Goal: Task Accomplishment & Management: Complete application form

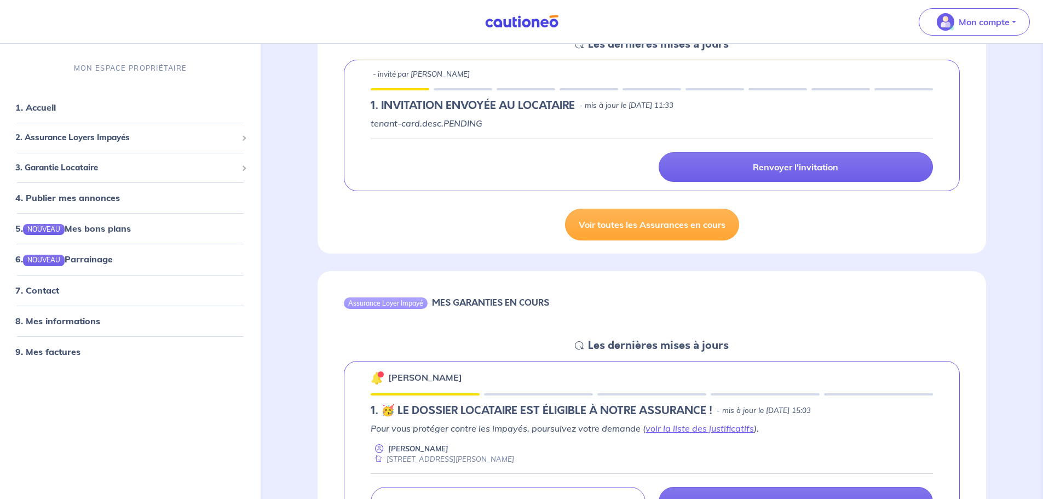
scroll to position [182, 0]
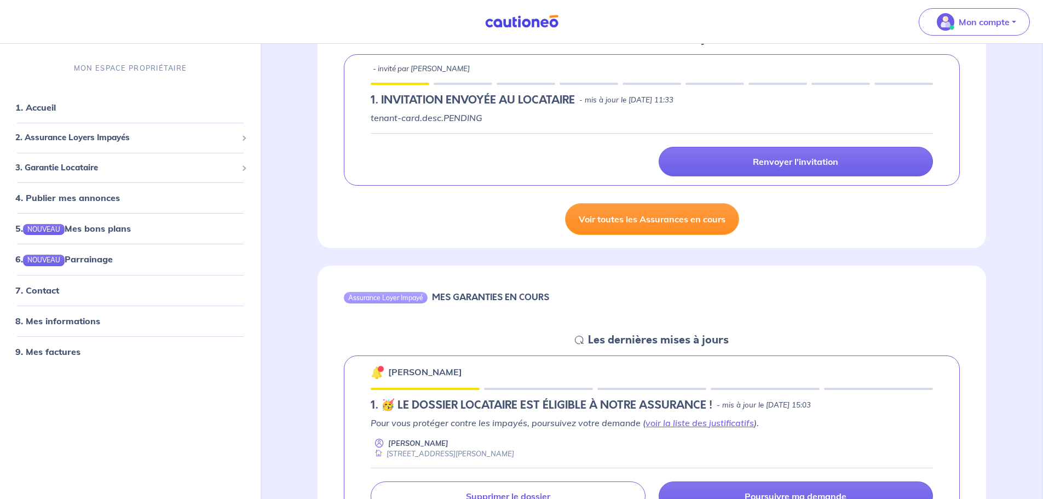
click at [645, 227] on link "Voir toutes les Assurances en cours" at bounding box center [652, 219] width 174 height 32
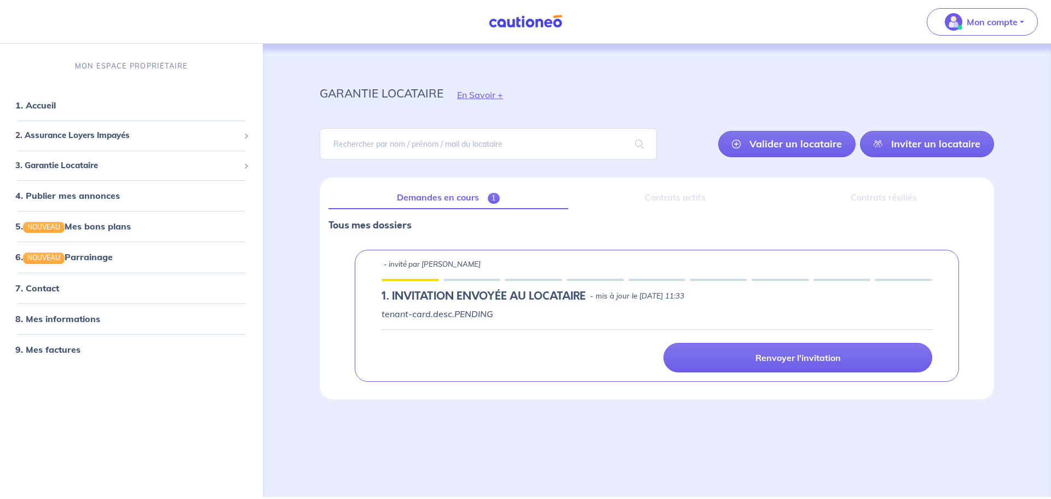
click at [664, 198] on div "Contrats actifs" at bounding box center [675, 197] width 197 height 23
click at [913, 200] on div "Contrats résiliés" at bounding box center [884, 197] width 203 height 23
click at [461, 199] on link "Demandes en cours 1" at bounding box center [449, 197] width 240 height 23
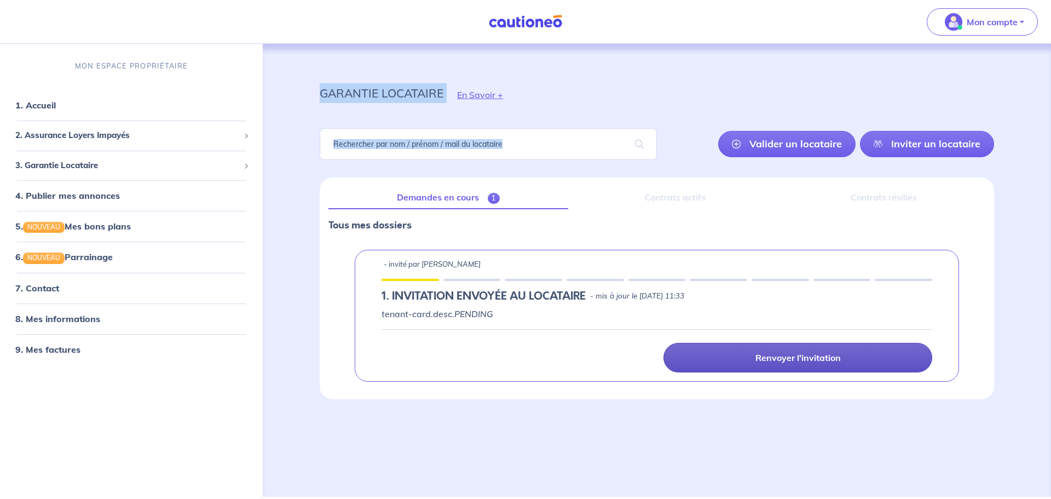
click at [768, 355] on p "Renvoyer l'invitation" at bounding box center [798, 357] width 85 height 11
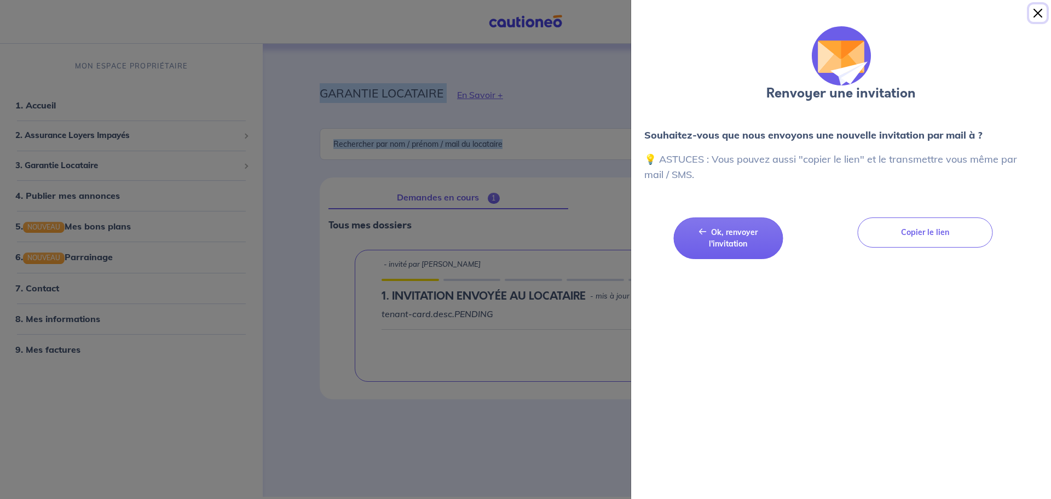
click at [1037, 10] on button "Close" at bounding box center [1039, 13] width 18 height 18
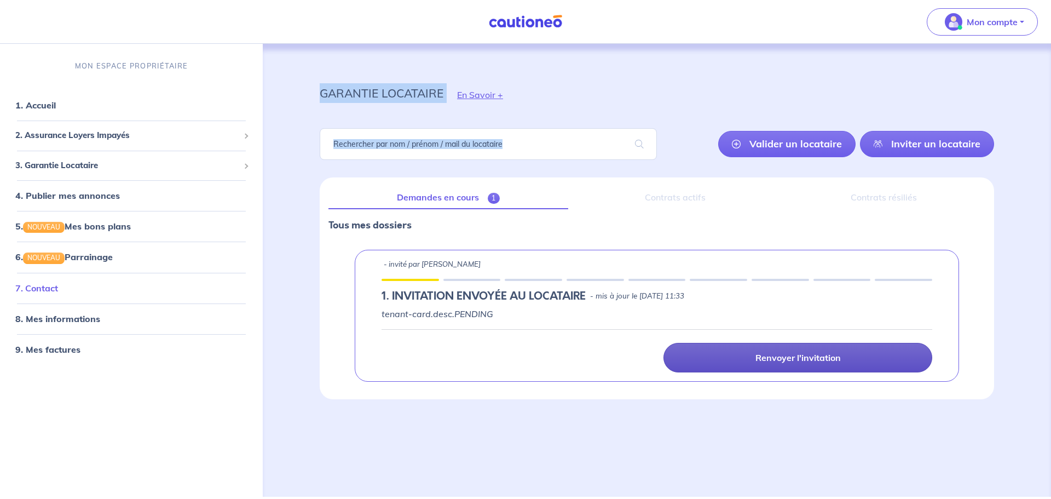
click at [50, 287] on link "7. Contact" at bounding box center [36, 288] width 43 height 11
click at [790, 146] on link "Valider un locataire" at bounding box center [787, 144] width 137 height 26
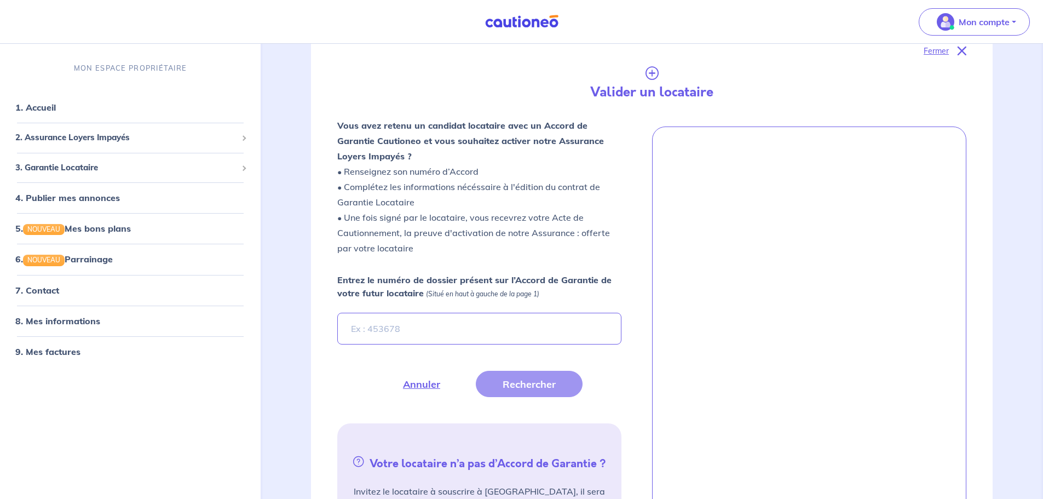
scroll to position [177, 0]
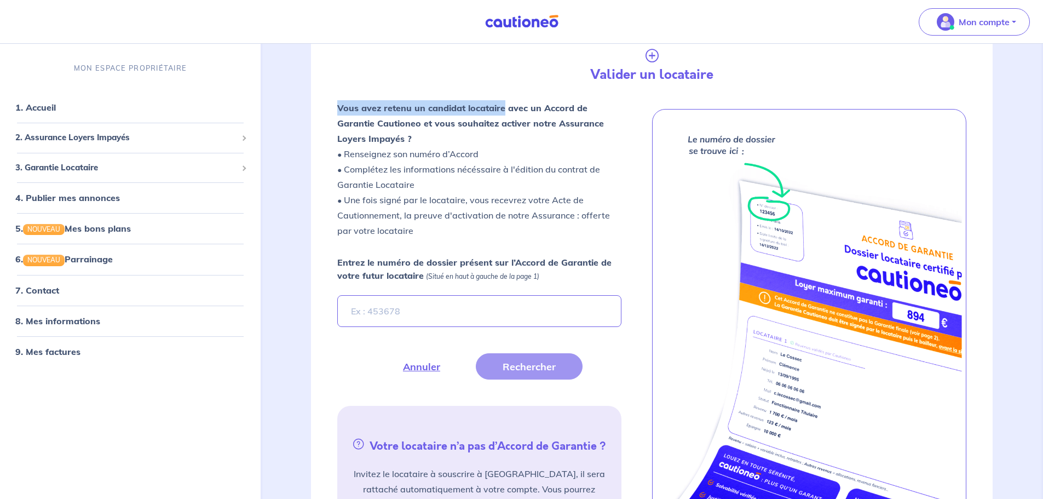
drag, startPoint x: 335, startPoint y: 109, endPoint x: 502, endPoint y: 113, distance: 167.1
click at [502, 113] on div "Vous avez retenu un candidat locataire avec un Accord de Garantie Cautioneo et …" at bounding box center [479, 173] width 297 height 147
click at [501, 112] on strong "Vous avez retenu un candidat locataire avec un Accord de Garantie Cautioneo et …" at bounding box center [470, 123] width 267 height 42
click at [497, 129] on p "Vous avez retenu un candidat locataire avec un Accord de Garantie Cautioneo et …" at bounding box center [479, 169] width 284 height 138
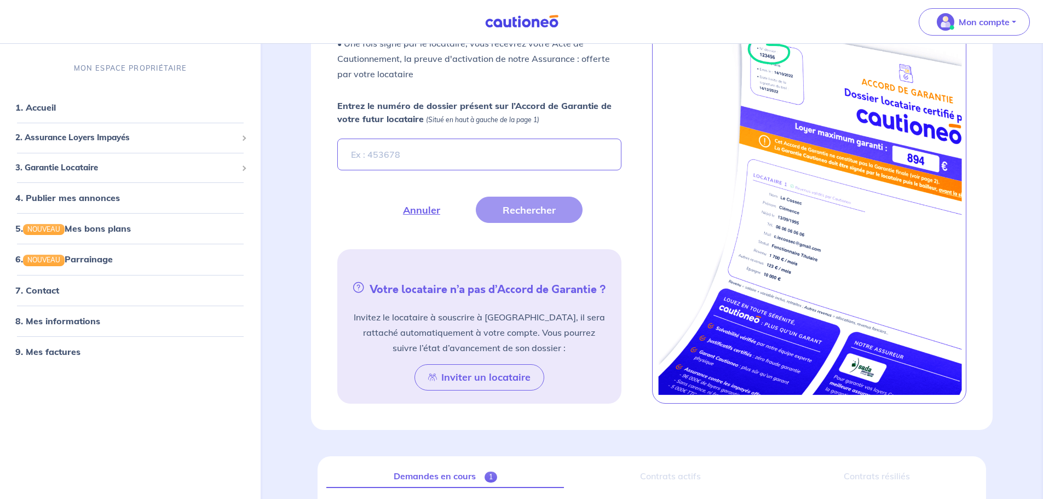
scroll to position [360, 0]
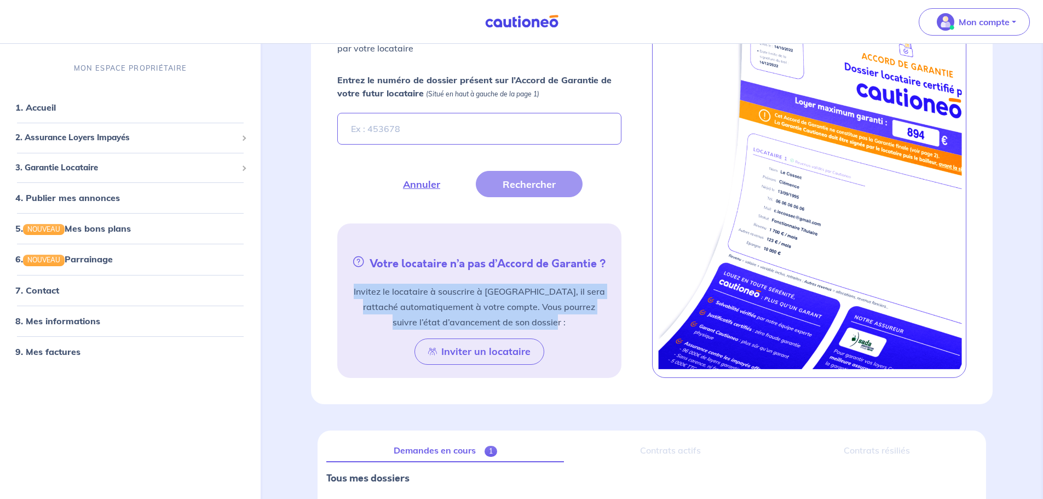
drag, startPoint x: 353, startPoint y: 290, endPoint x: 582, endPoint y: 325, distance: 231.7
click at [582, 325] on p "Invitez le locataire à souscrire à [GEOGRAPHIC_DATA], il sera rattaché automati…" at bounding box center [478, 307] width 257 height 46
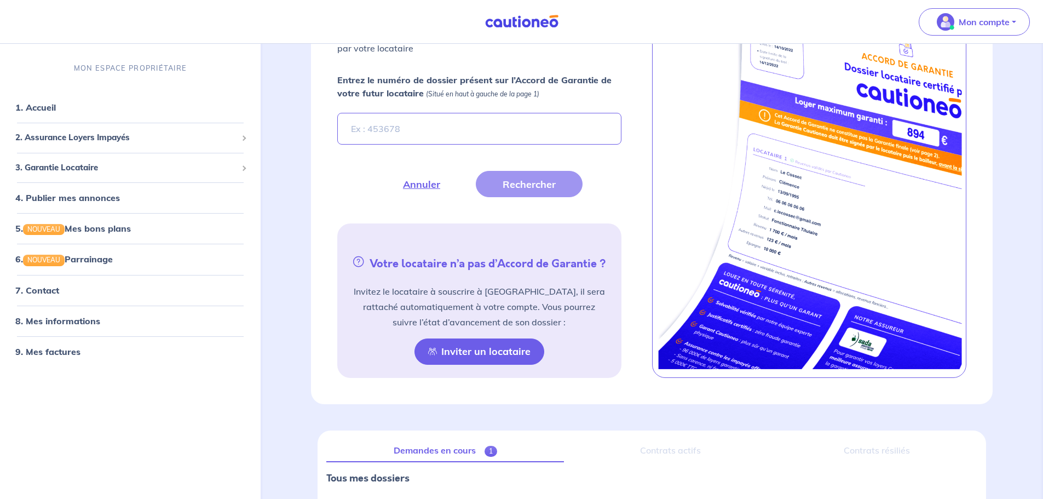
click at [467, 347] on button "Inviter un locataire" at bounding box center [480, 351] width 130 height 26
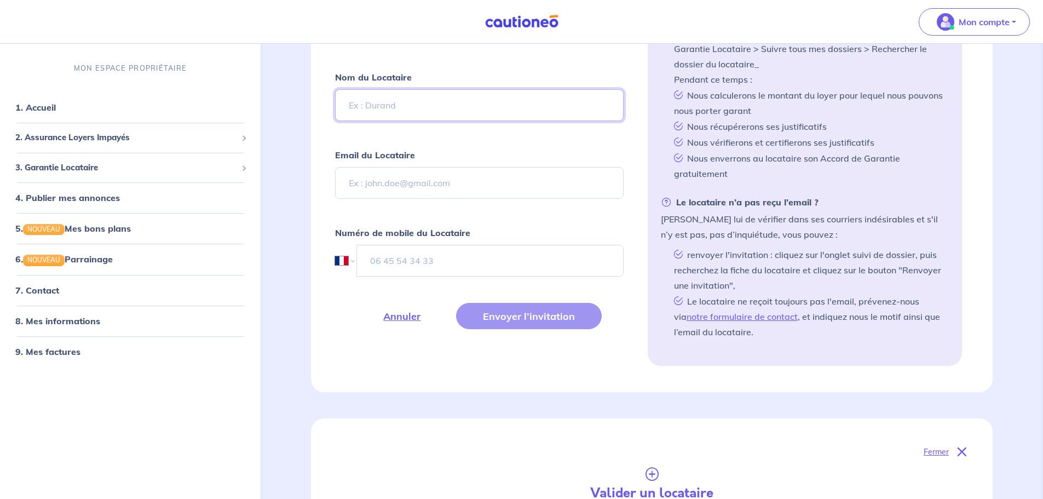
click at [452, 114] on input "Nom du Locataire" at bounding box center [479, 105] width 288 height 32
type input "[PERSON_NAME]"
click at [458, 191] on input "Email du Locataire" at bounding box center [479, 183] width 288 height 32
click at [369, 186] on input "Email du Locataire" at bounding box center [479, 183] width 288 height 32
paste input "[EMAIL_ADDRESS][DOMAIN_NAME]"
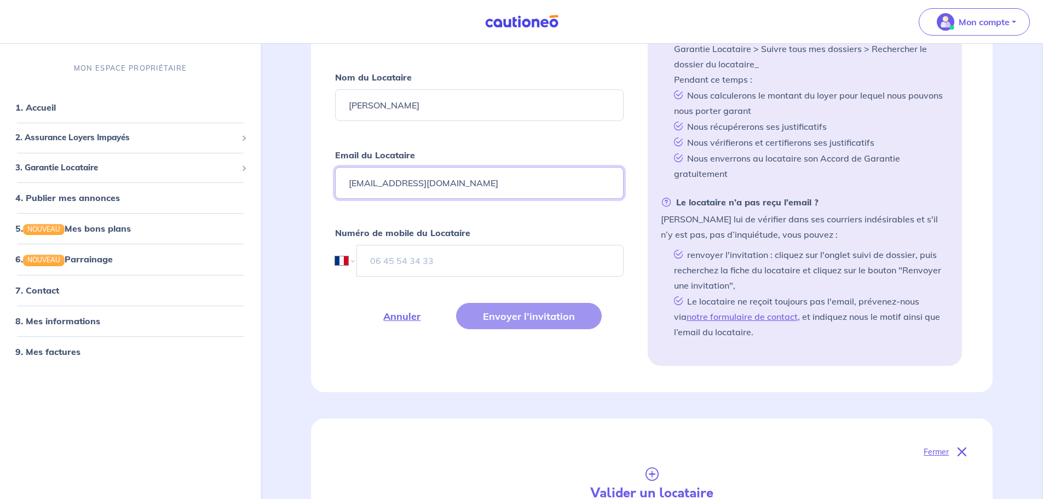
type input "[EMAIL_ADDRESS][DOMAIN_NAME]"
click at [401, 261] on input "tel" at bounding box center [490, 261] width 267 height 32
